Goal: Find specific page/section: Find specific page/section

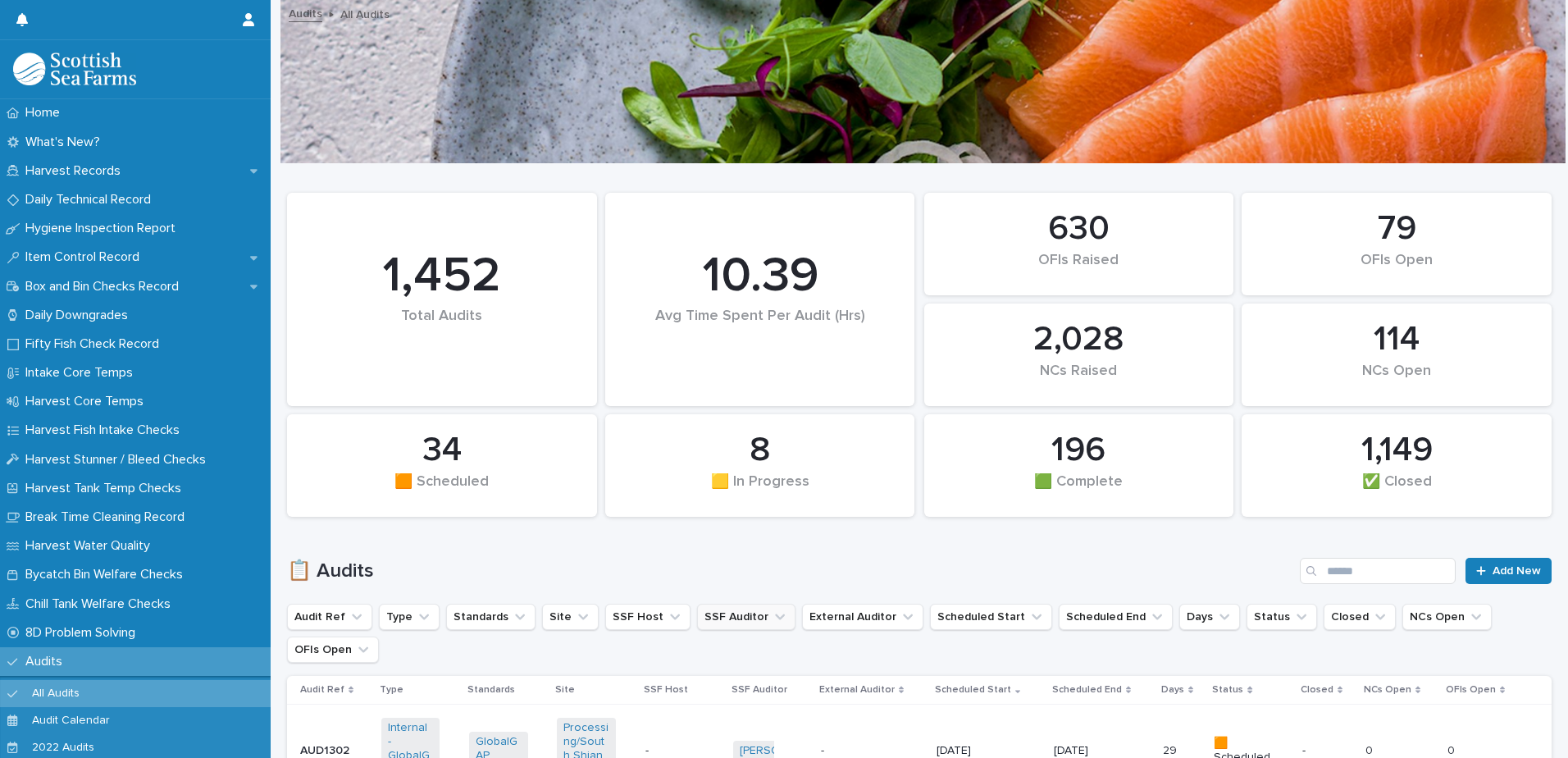
click at [716, 619] on button "SSF Auditor" at bounding box center [747, 616] width 99 height 26
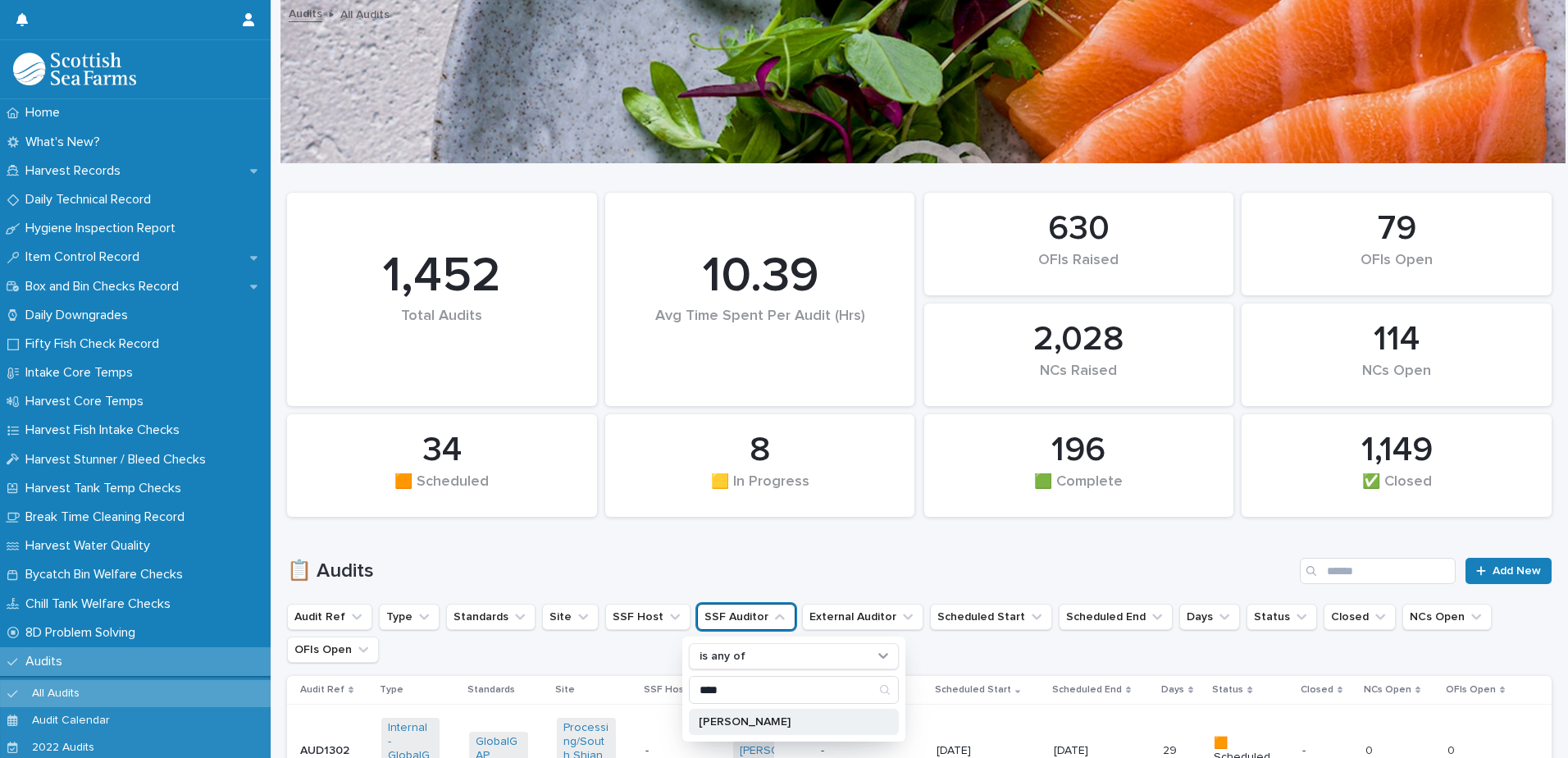
type input "****"
click at [736, 721] on p "[PERSON_NAME]" at bounding box center [785, 721] width 173 height 12
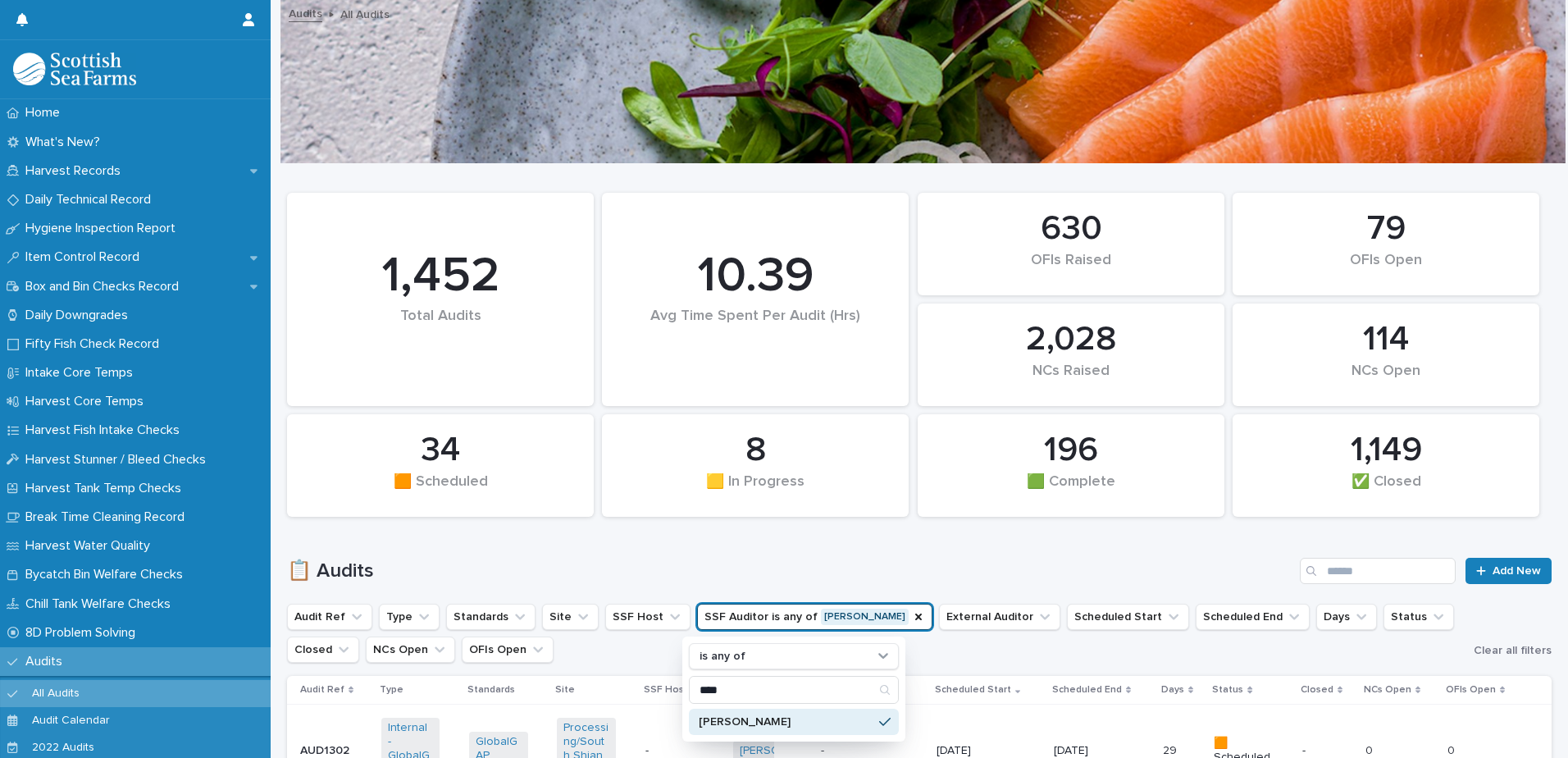
click at [855, 576] on h1 "📋 Audits" at bounding box center [789, 572] width 1006 height 24
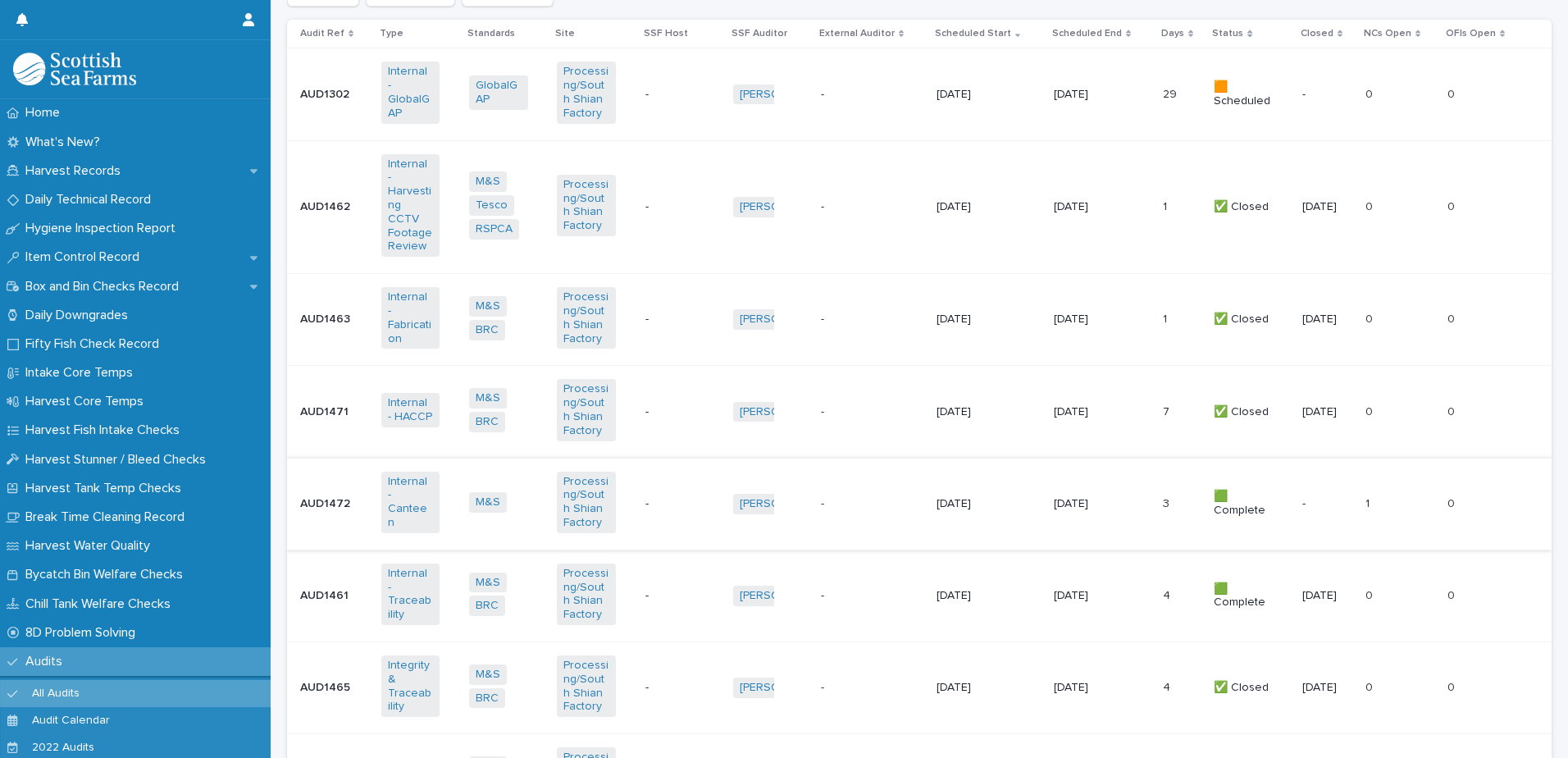
scroll to position [739, 0]
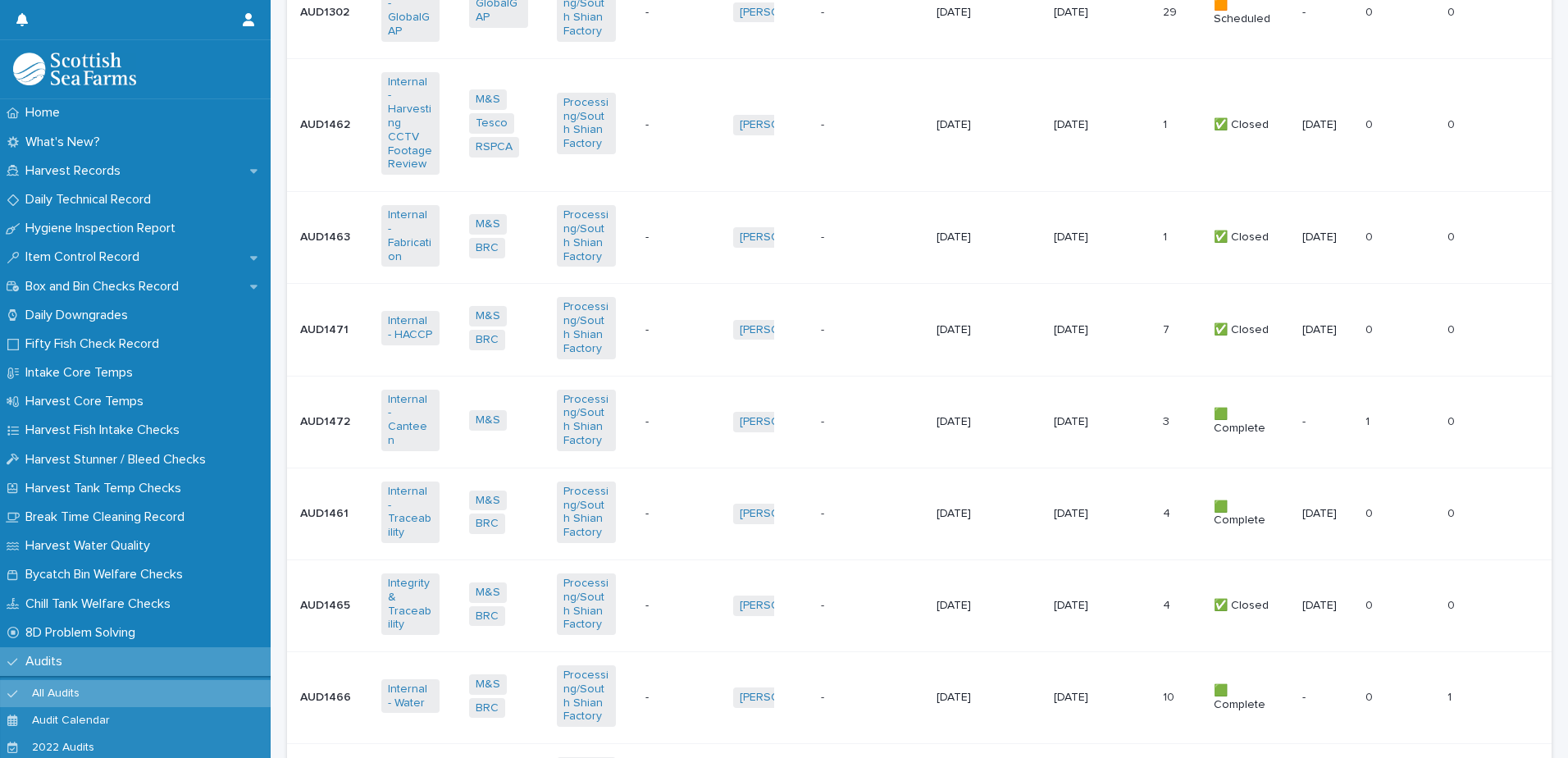
click at [814, 589] on td "- -" at bounding box center [872, 605] width 116 height 92
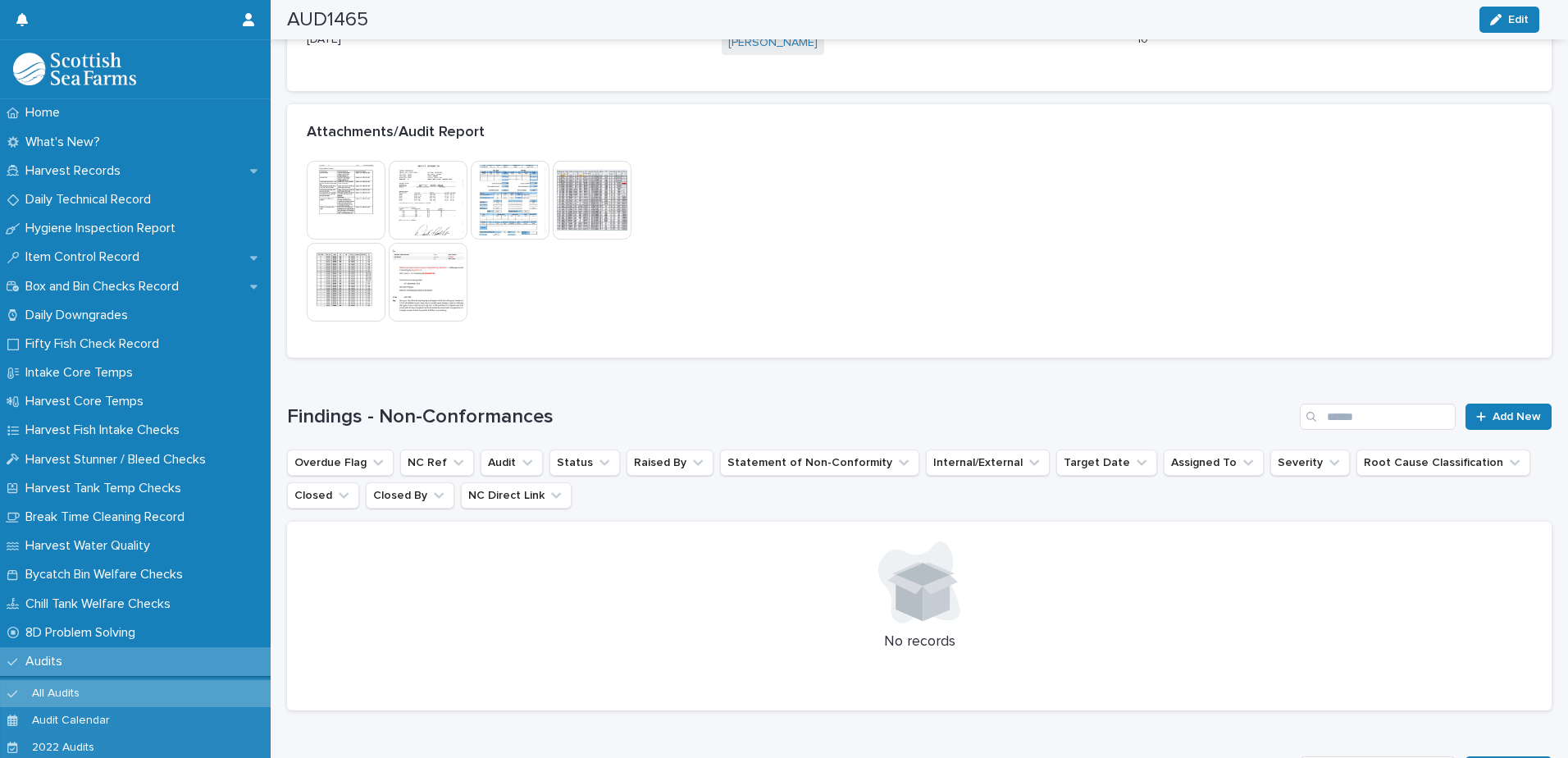
scroll to position [1451, 0]
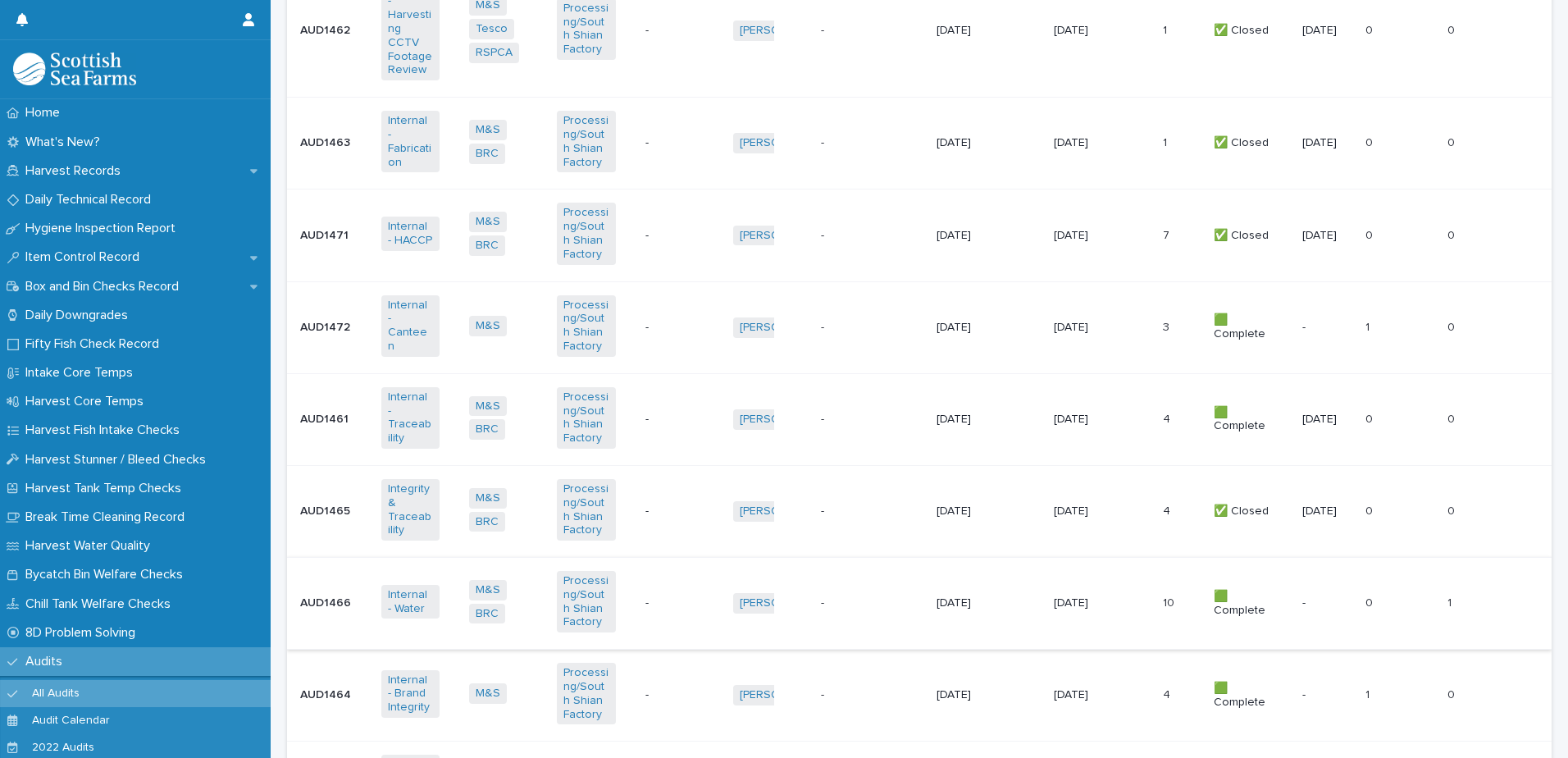
scroll to position [915, 0]
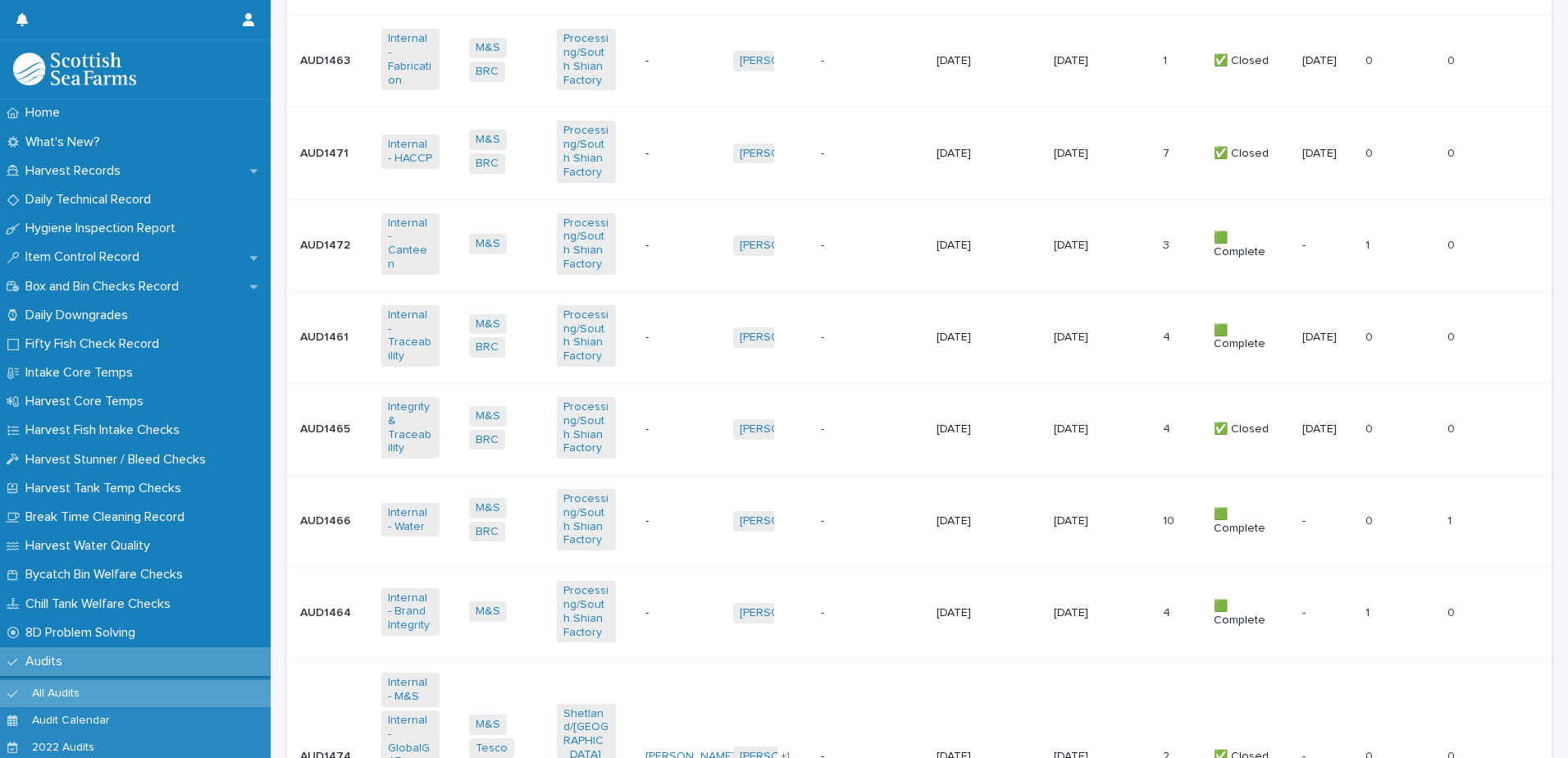
click at [844, 576] on td "- -" at bounding box center [872, 614] width 116 height 92
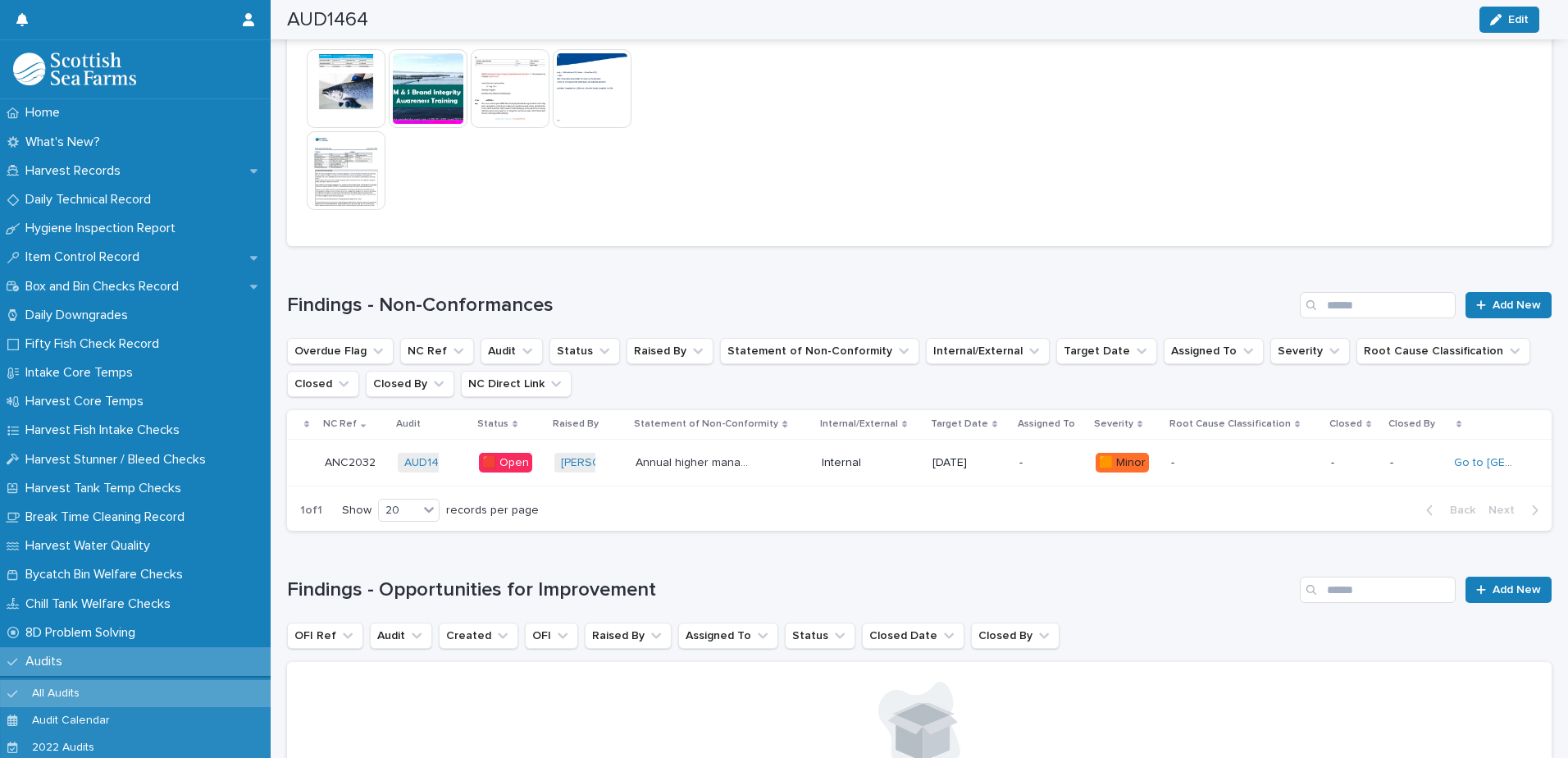
scroll to position [1309, 0]
click at [740, 462] on p "Annual higher management meetings would include horizon screening and independe…" at bounding box center [695, 459] width 120 height 17
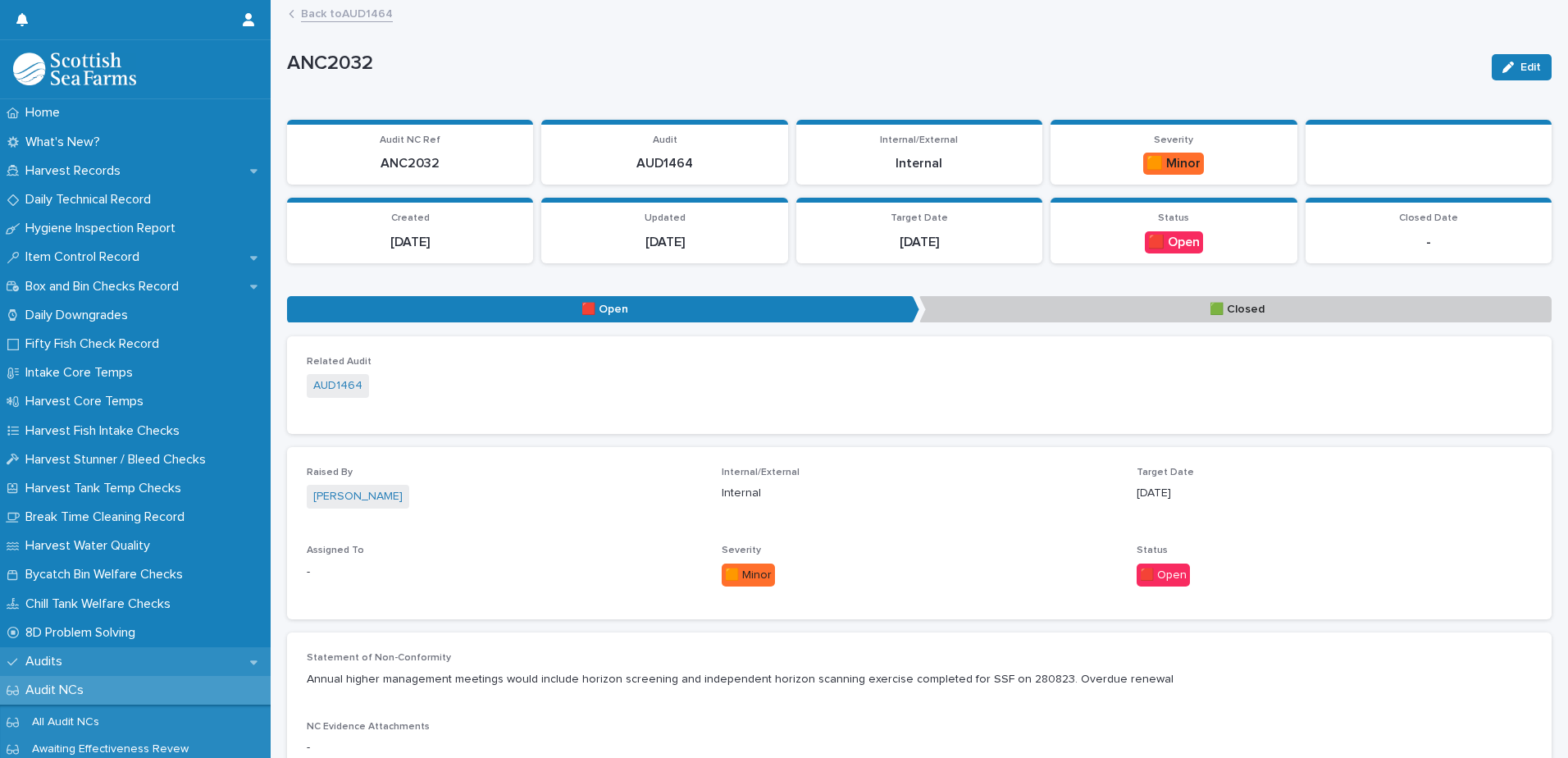
click at [66, 670] on div "Audits" at bounding box center [135, 661] width 270 height 28
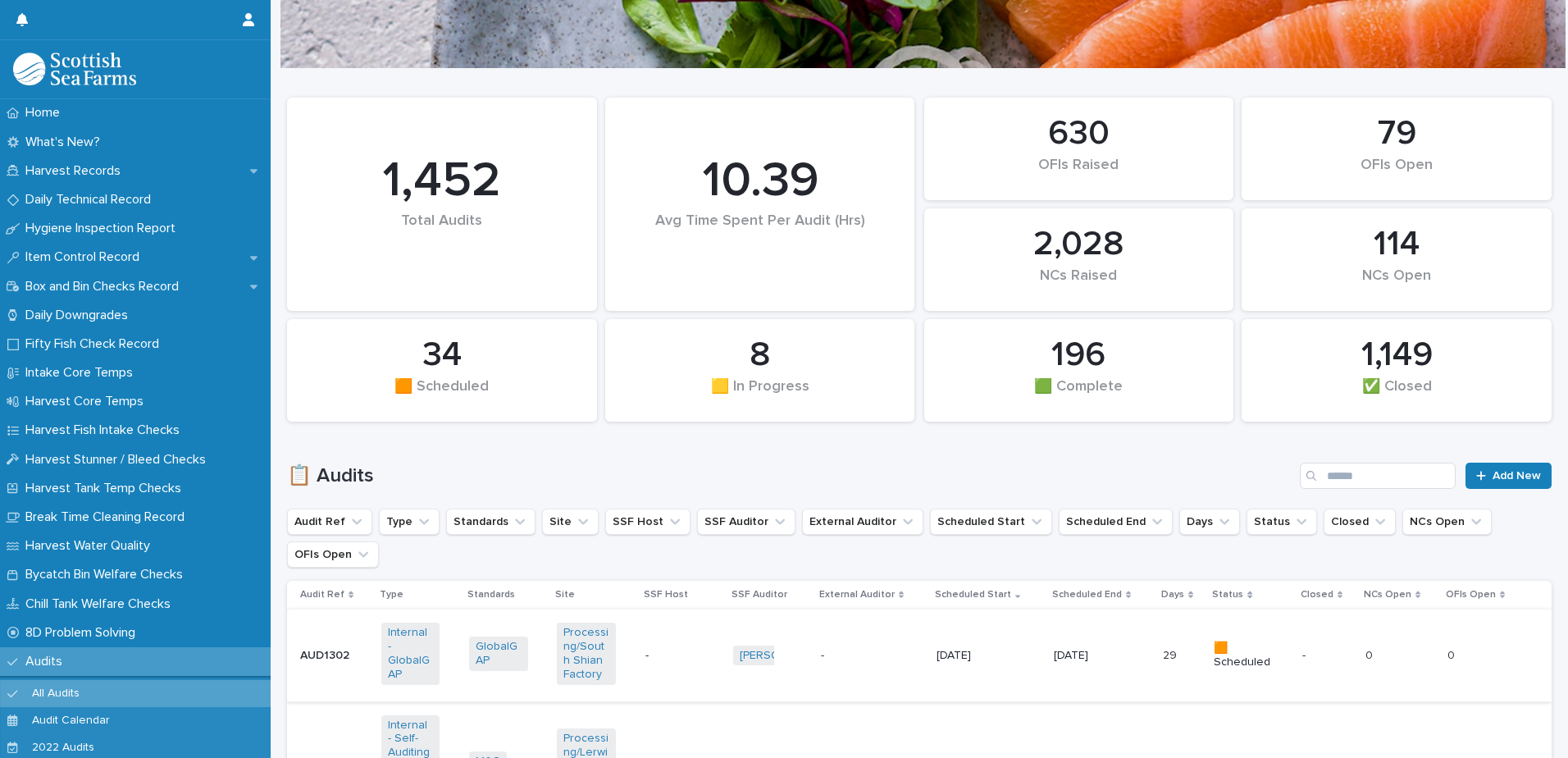
scroll to position [247, 0]
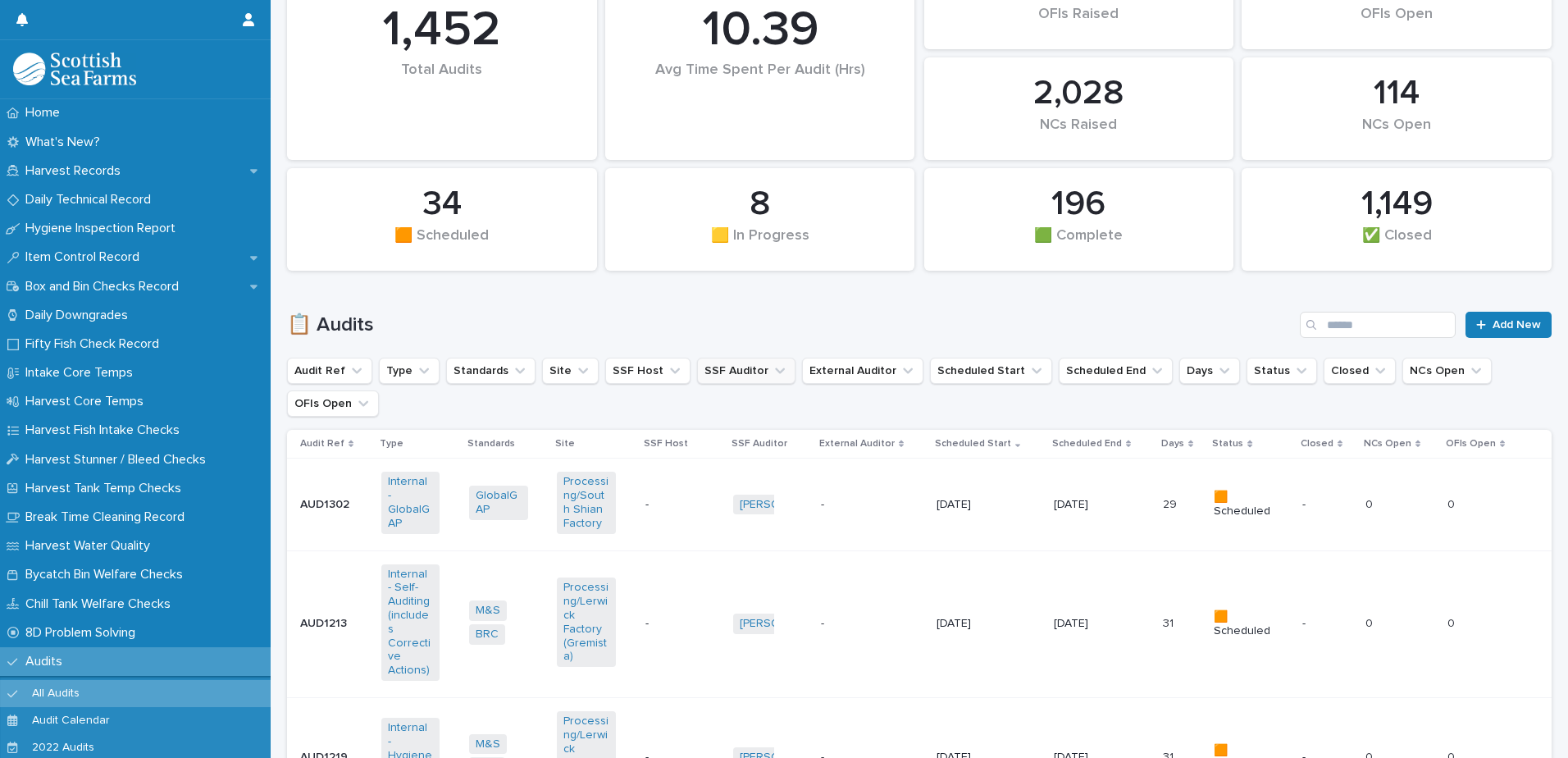
click at [727, 379] on button "SSF Auditor" at bounding box center [747, 371] width 99 height 26
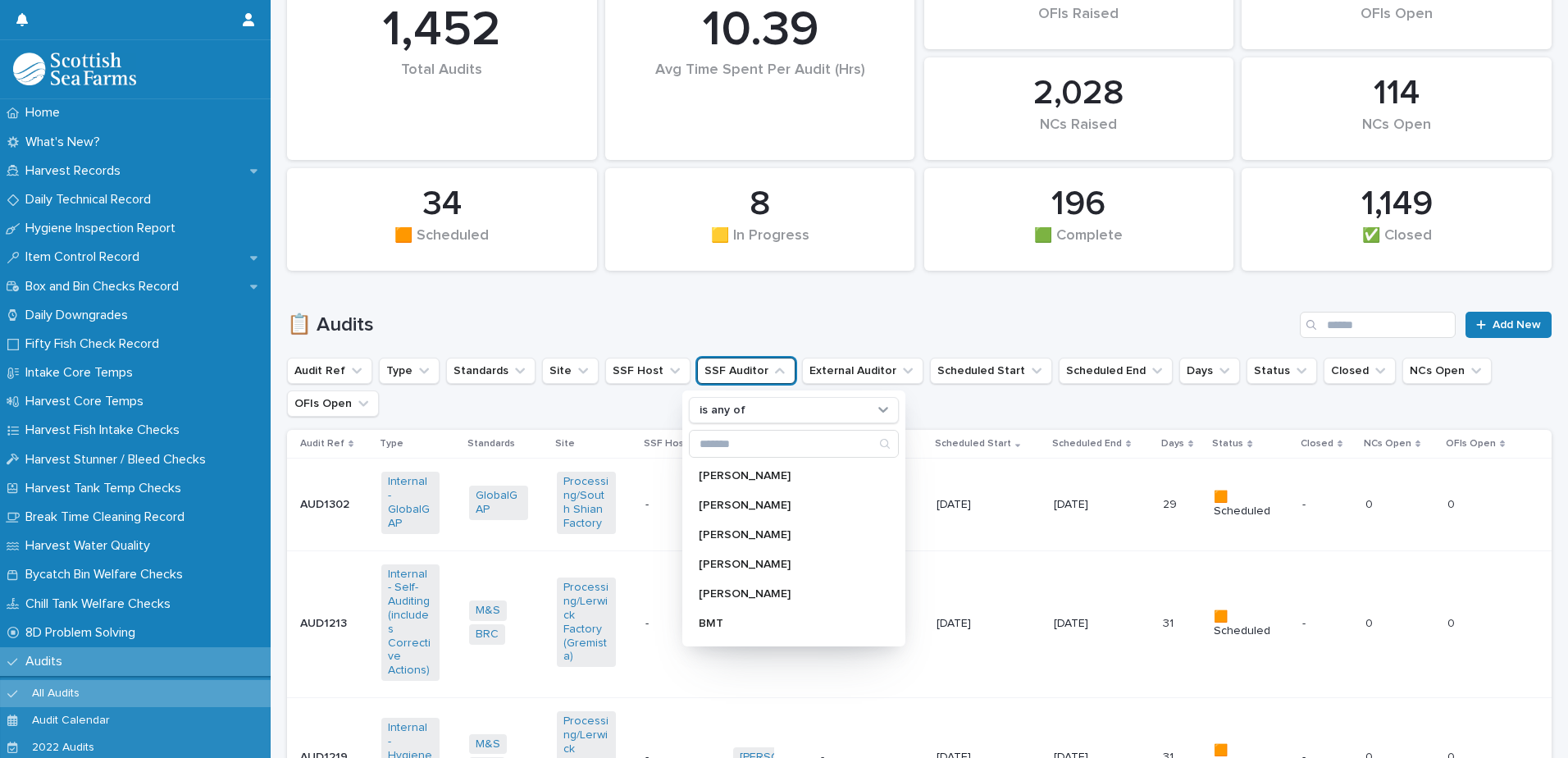
click at [727, 379] on button "SSF Auditor" at bounding box center [747, 371] width 99 height 26
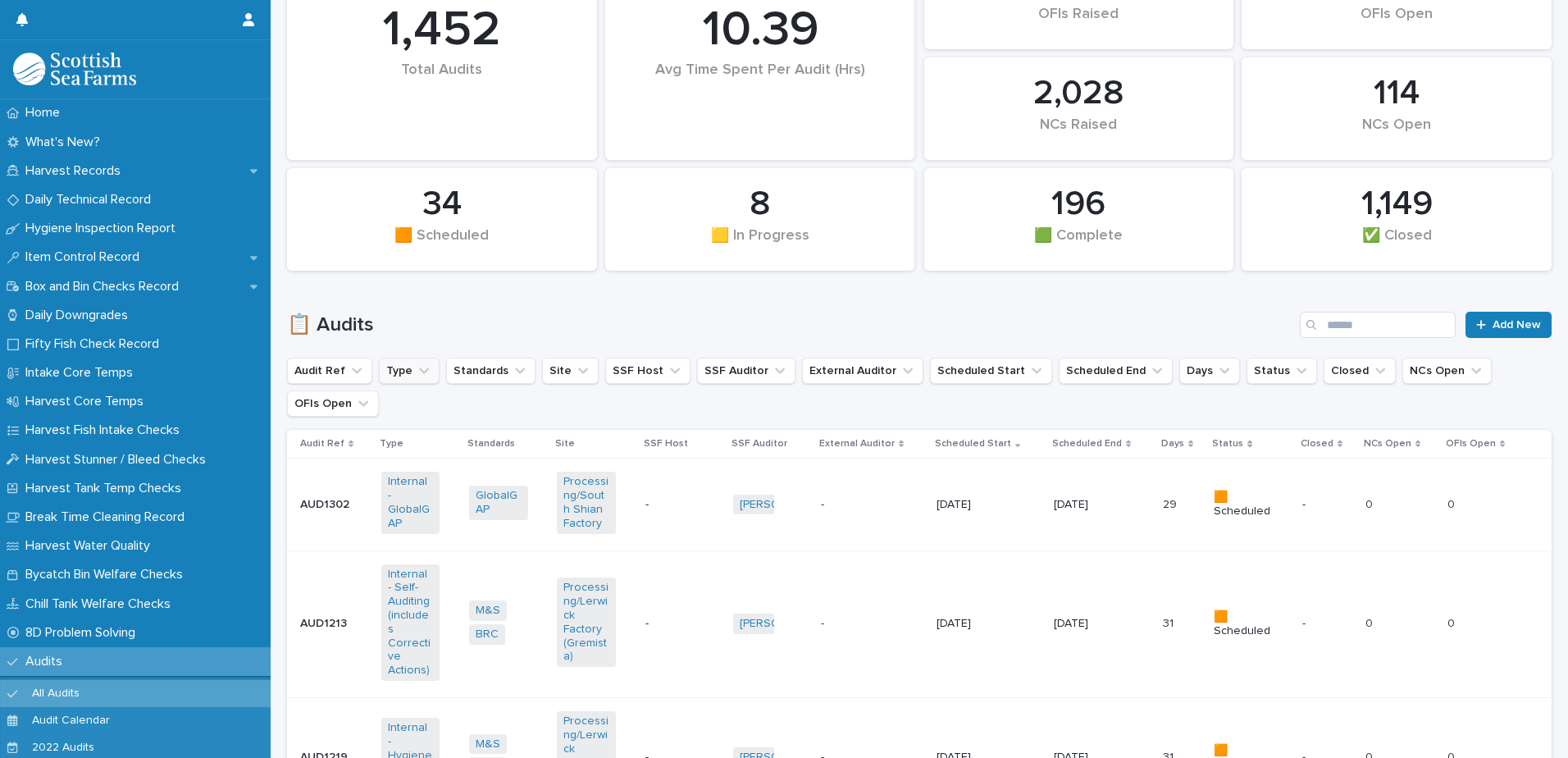
click at [421, 382] on button "Type" at bounding box center [409, 371] width 60 height 26
type input "*"
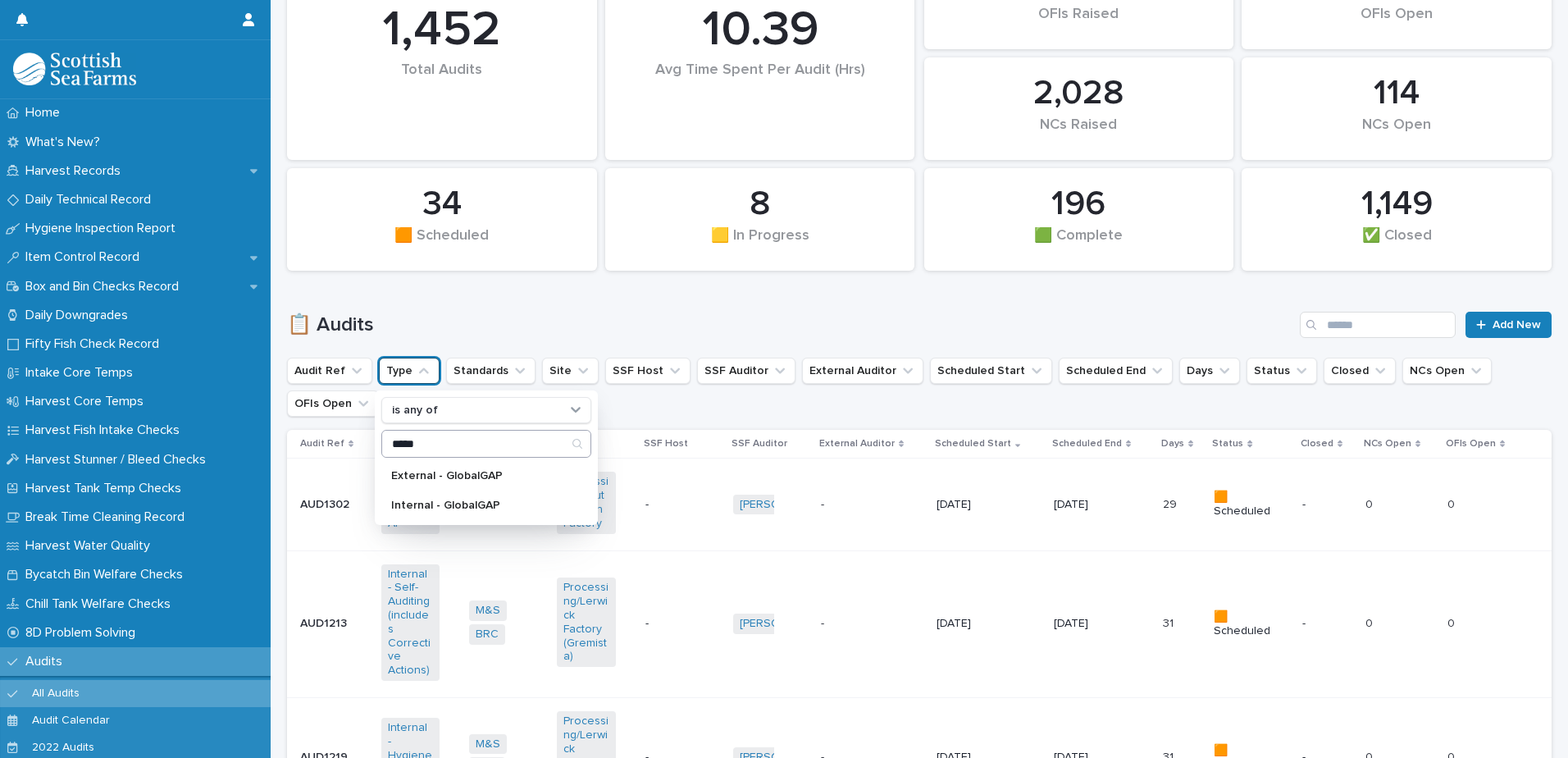
type input "*****"
click at [406, 445] on input "*****" at bounding box center [486, 444] width 208 height 26
click at [421, 502] on p "Internal - GlobalGAP" at bounding box center [478, 505] width 173 height 12
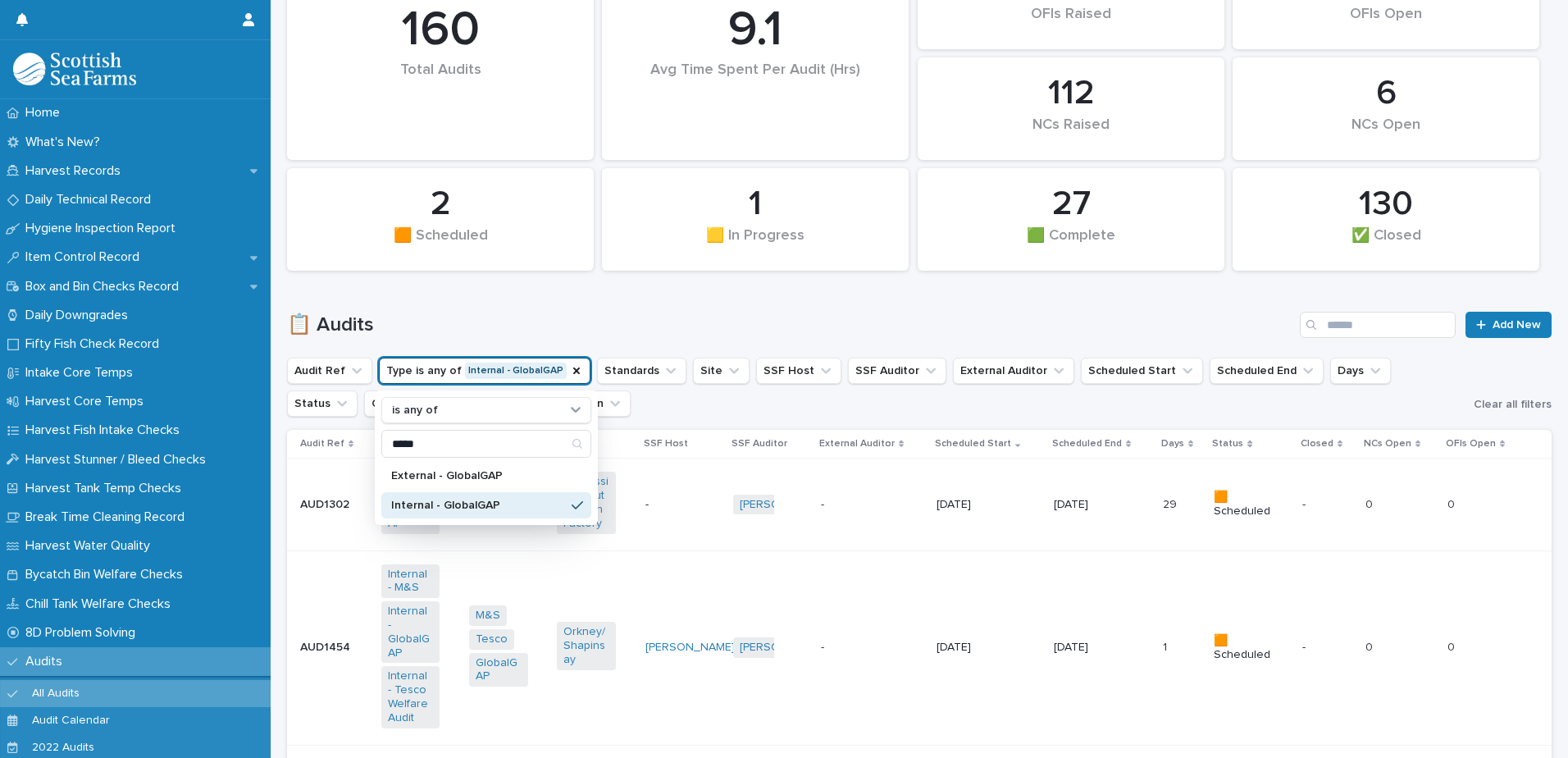
click at [524, 313] on h1 "📋 Audits" at bounding box center [789, 325] width 1006 height 24
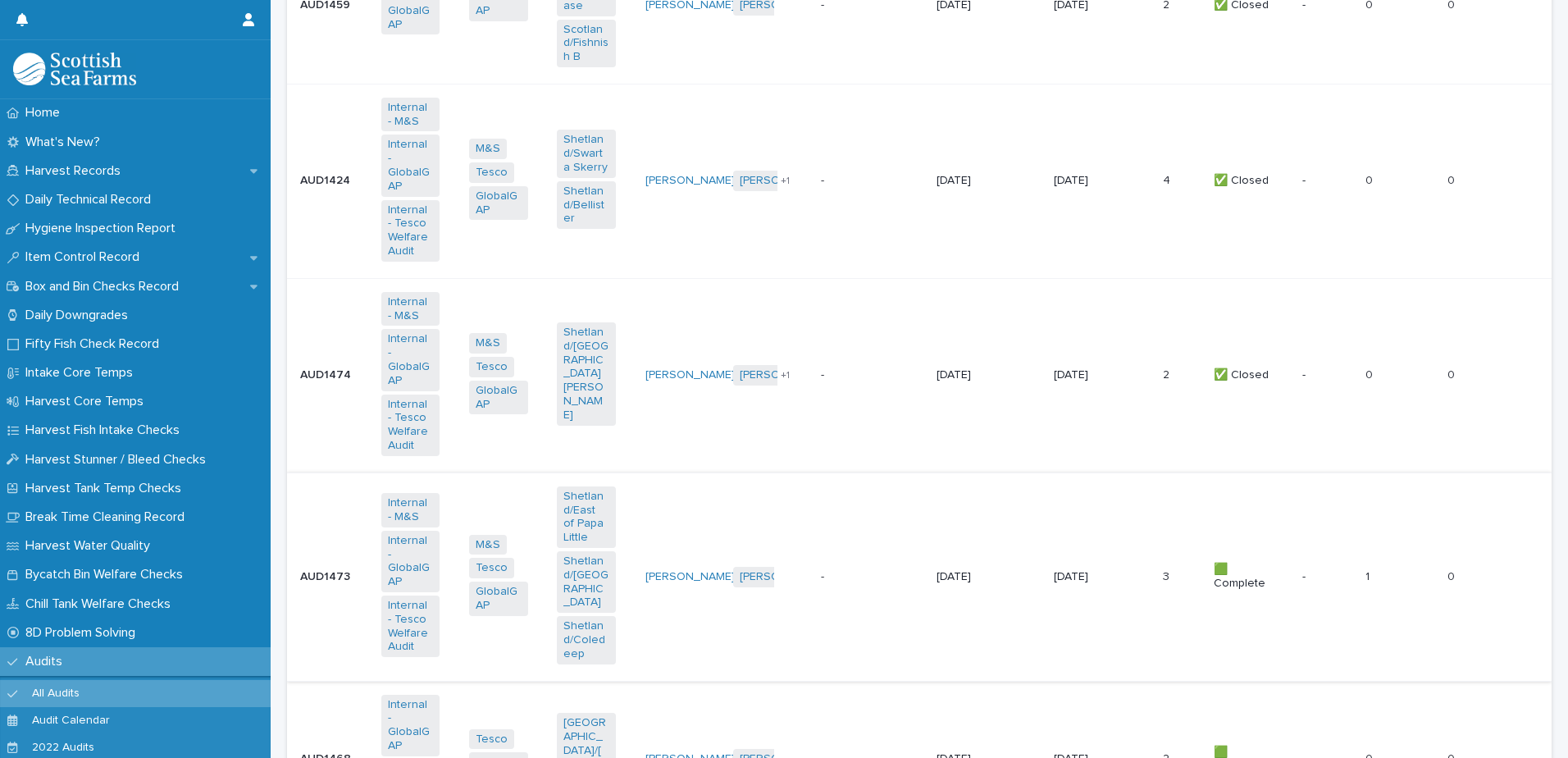
scroll to position [1231, 0]
